Goal: Task Accomplishment & Management: Use online tool/utility

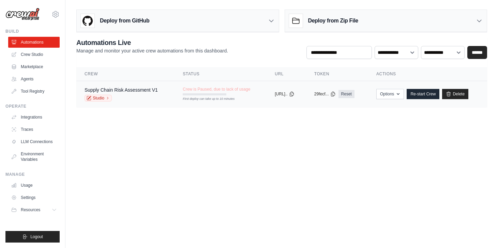
click at [133, 95] on div "Studio" at bounding box center [121, 98] width 73 height 7
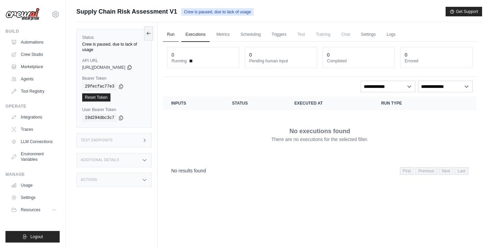
click at [178, 37] on link "Run" at bounding box center [171, 35] width 16 height 14
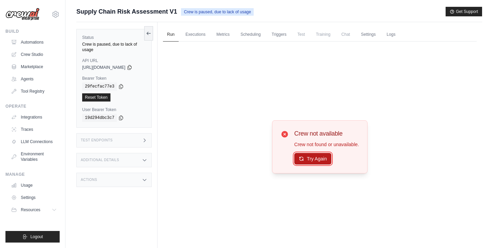
click at [324, 159] on button "Try Again" at bounding box center [312, 159] width 37 height 12
click at [324, 159] on button "Try Again" at bounding box center [312, 160] width 37 height 12
click at [349, 73] on div "Crew not available Crew not found or unavailable. Try Again" at bounding box center [320, 147] width 314 height 211
click at [150, 31] on icon at bounding box center [148, 33] width 5 height 5
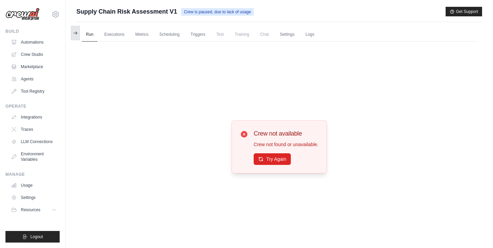
click at [74, 33] on icon at bounding box center [75, 32] width 5 height 5
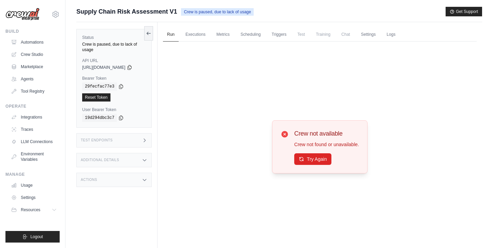
click at [107, 65] on span "https://supply-chain-risk-assessment-v1-56819b82-3d-4b860af9.crewai.com" at bounding box center [103, 67] width 43 height 5
click at [198, 34] on link "Executions" at bounding box center [195, 35] width 28 height 14
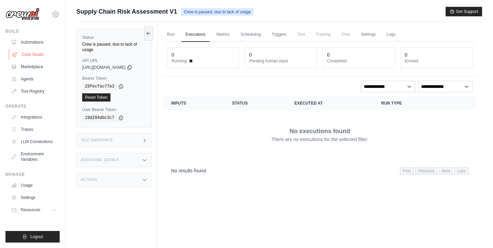
click at [37, 53] on link "Crew Studio" at bounding box center [35, 54] width 52 height 11
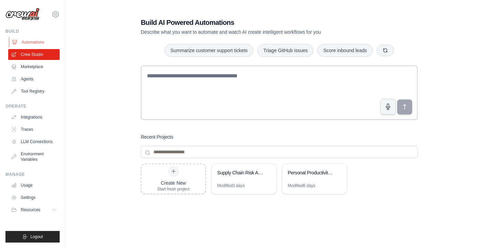
click at [29, 42] on link "Automations" at bounding box center [35, 42] width 52 height 11
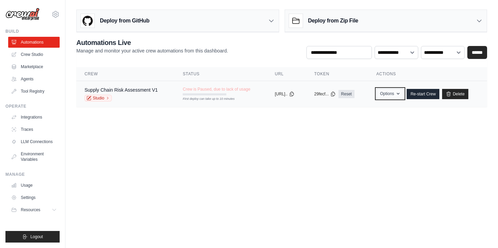
click at [389, 94] on button "Options" at bounding box center [391, 94] width 28 height 10
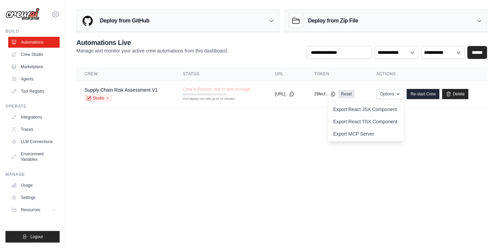
click at [245, 145] on body "mjd5280@gmail.com Settings Build Automations Crew Studio" at bounding box center [249, 124] width 498 height 248
click at [120, 93] on div "Supply Chain Risk Assessment V1" at bounding box center [121, 90] width 73 height 7
click at [106, 100] on icon at bounding box center [108, 98] width 4 height 4
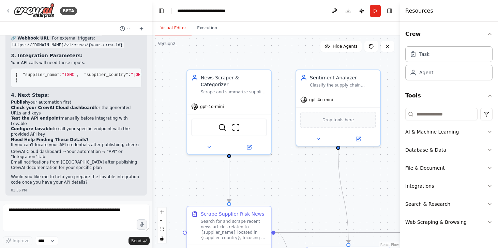
scroll to position [3021, 0]
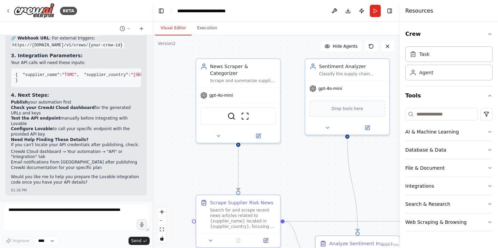
drag, startPoint x: 153, startPoint y: 155, endPoint x: 162, endPoint y: 144, distance: 13.9
click at [162, 144] on div ".deletable-edge-delete-btn { width: 20px; height: 20px; border: 0px solid #ffff…" at bounding box center [276, 141] width 248 height 213
